Goal: Task Accomplishment & Management: Manage account settings

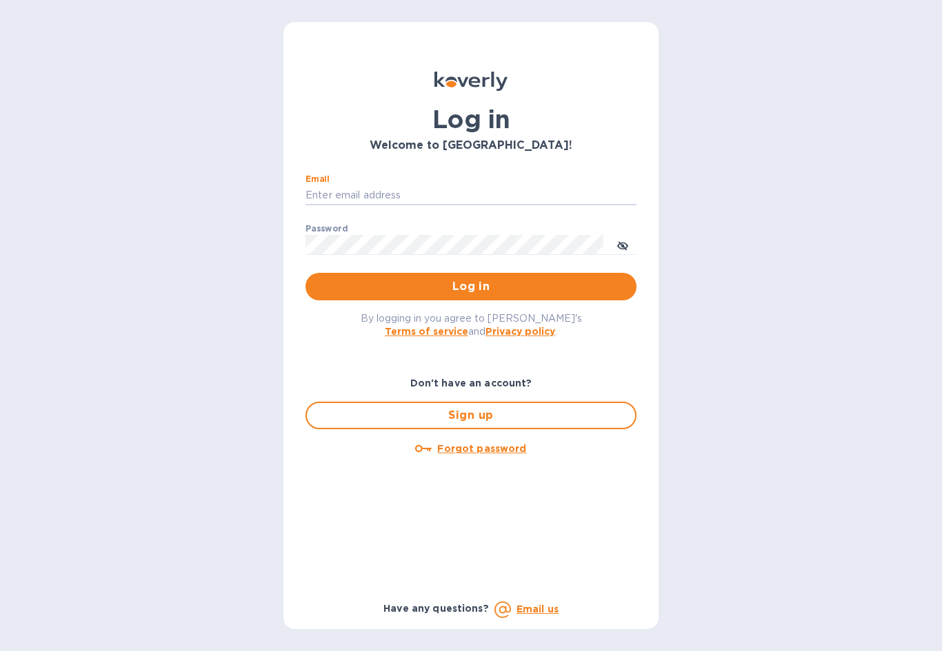
type input "Accounting@overwhittransport.com"
click at [471, 286] on button "Log in" at bounding box center [470, 287] width 331 height 28
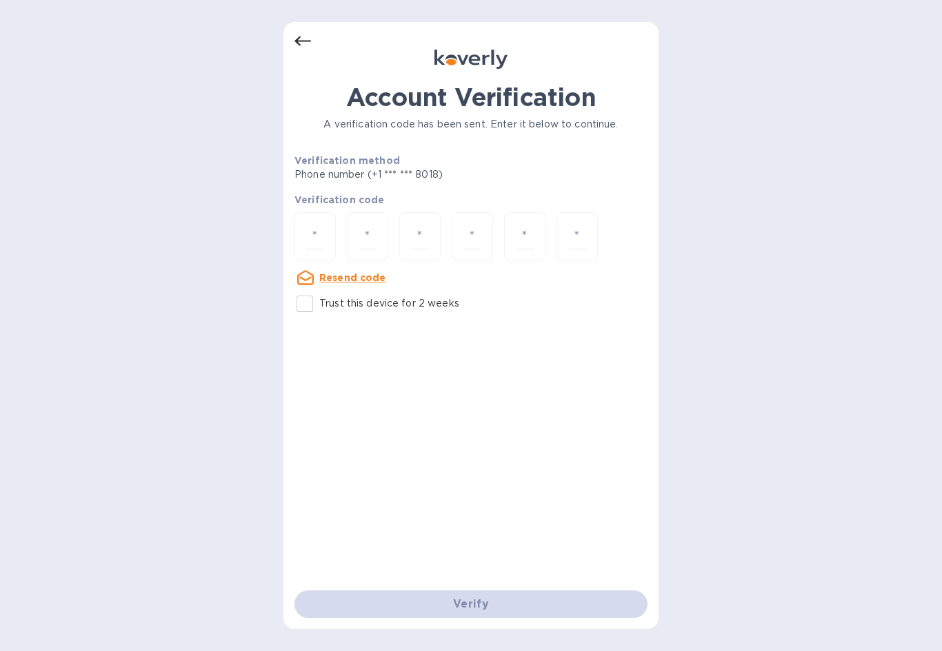
scroll to position [25, 0]
click at [323, 224] on input "number" at bounding box center [315, 237] width 18 height 26
type input "5"
type input "7"
type input "9"
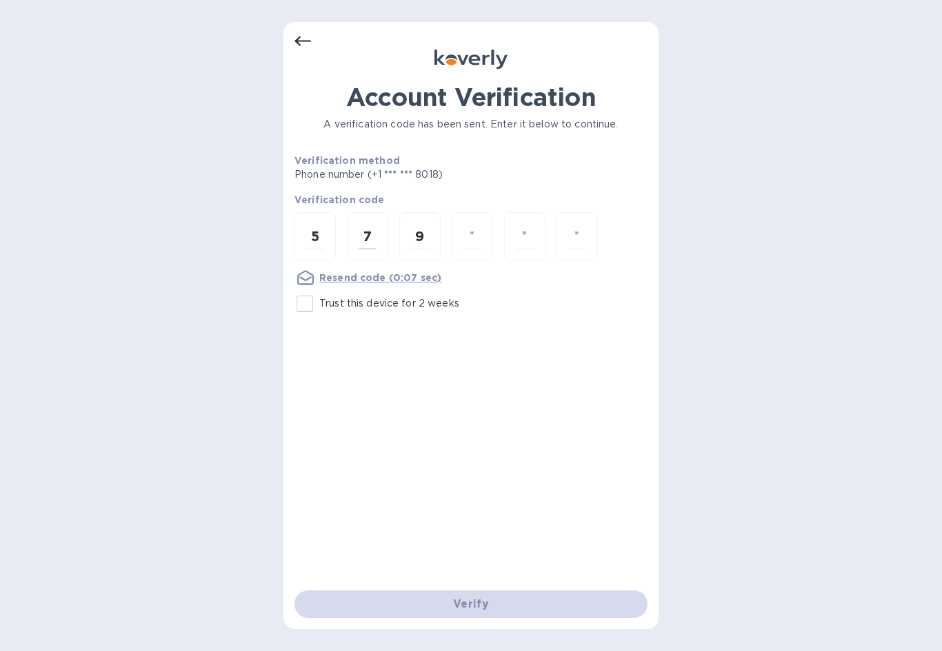
type input "9"
type input "7"
type input "8"
